Goal: Task Accomplishment & Management: Use online tool/utility

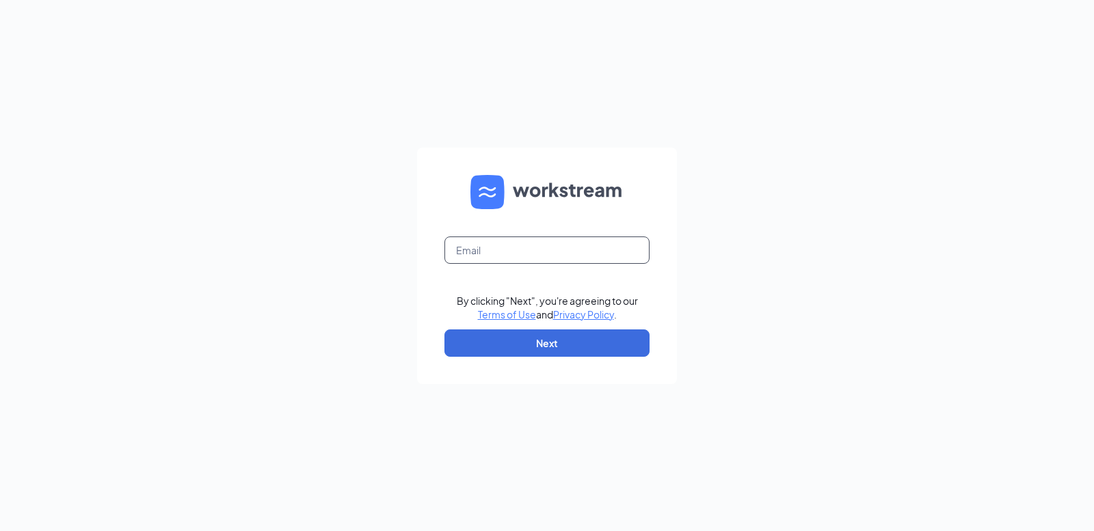
click at [490, 252] on input "text" at bounding box center [547, 250] width 205 height 27
paste input "DOROTHY.JOHNSON@WEAVERAGANDLAWN.COM"
type input "dorothy.johnson@weaveragandlawn.com"
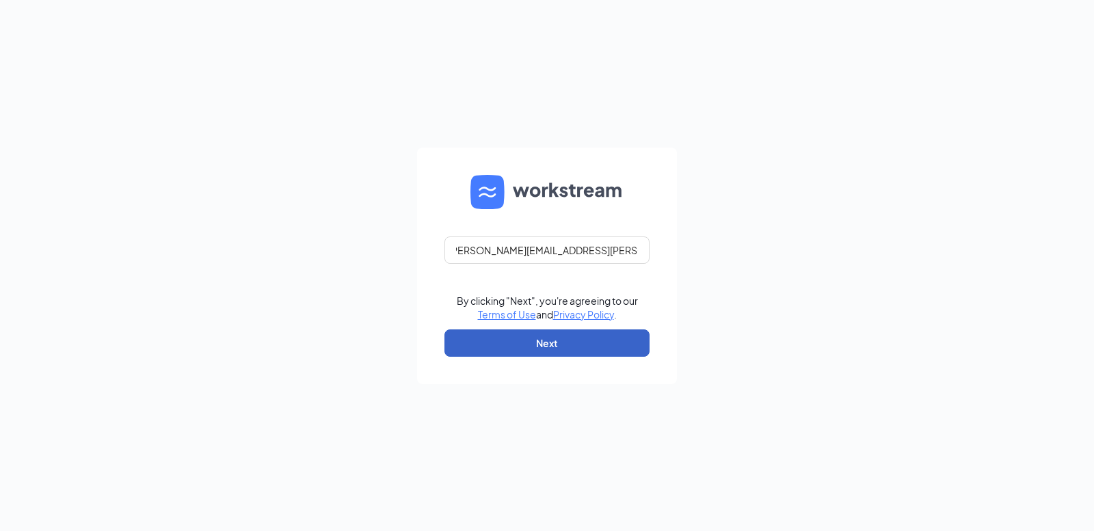
scroll to position [0, 0]
click at [549, 339] on button "Next" at bounding box center [547, 343] width 205 height 27
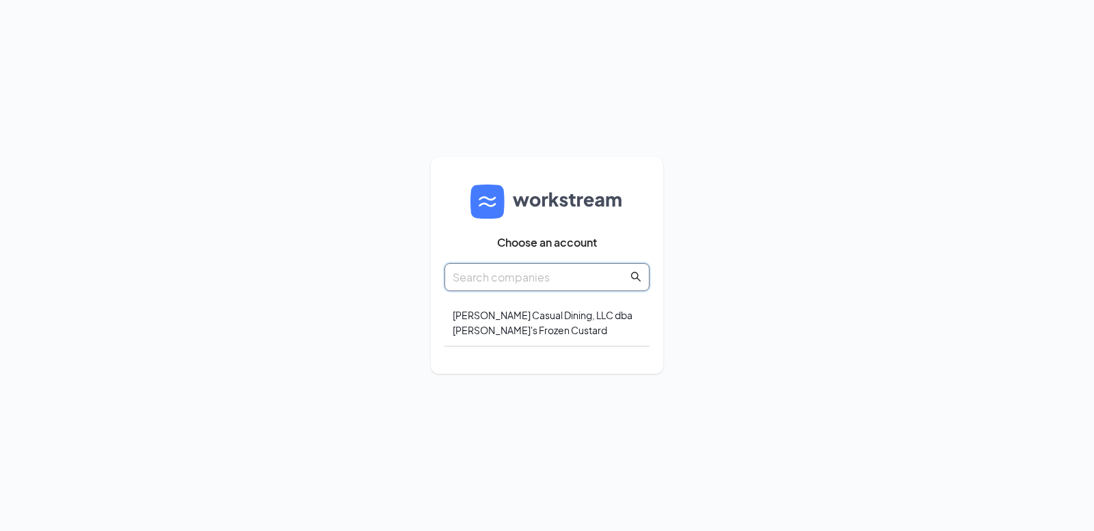
click at [499, 272] on input "text" at bounding box center [540, 277] width 175 height 17
click at [529, 321] on div "Weaver Casual Dining, LLC dba Freddy's Frozen Custard" at bounding box center [547, 323] width 205 height 47
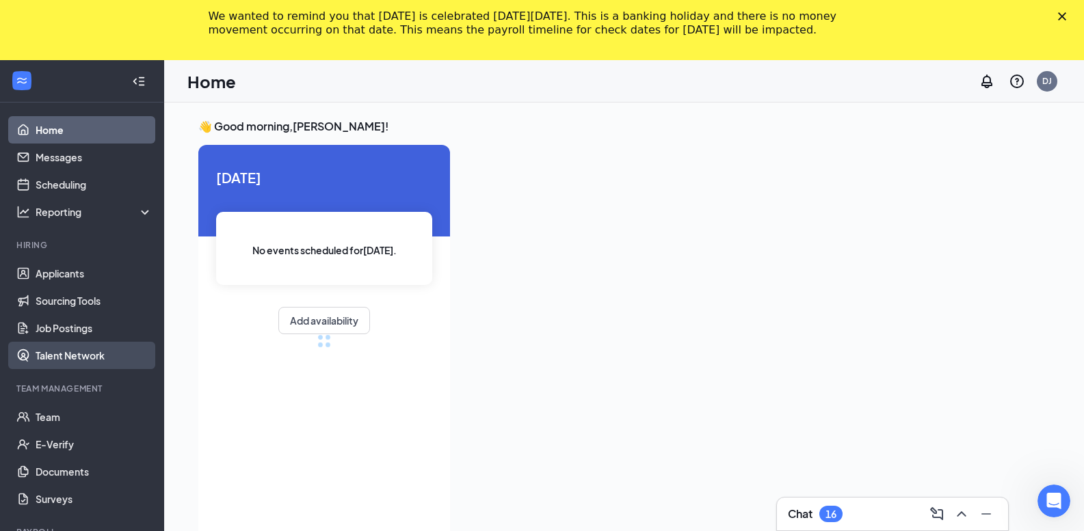
scroll to position [58, 0]
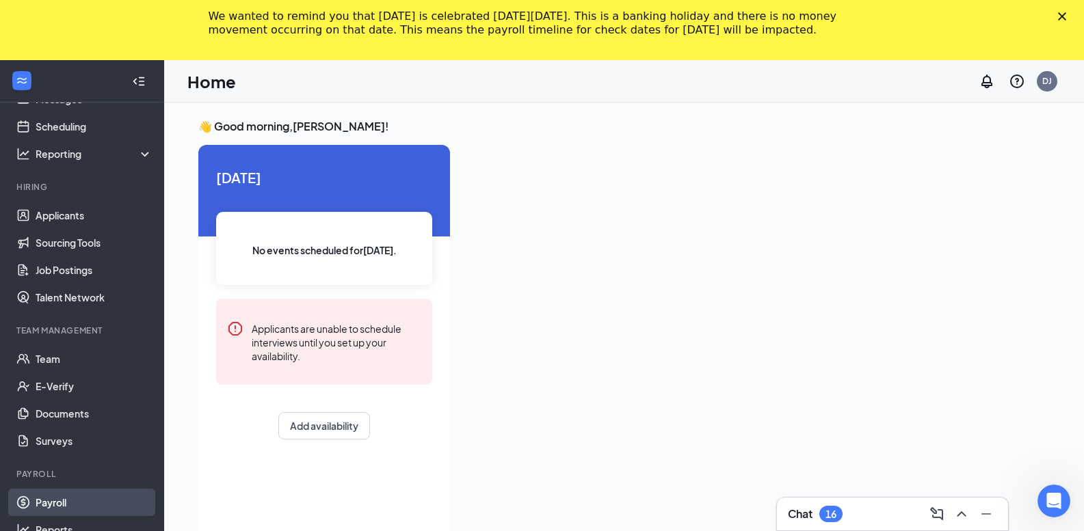
click at [64, 502] on link "Payroll" at bounding box center [94, 502] width 117 height 27
